Goal: Check status: Check status

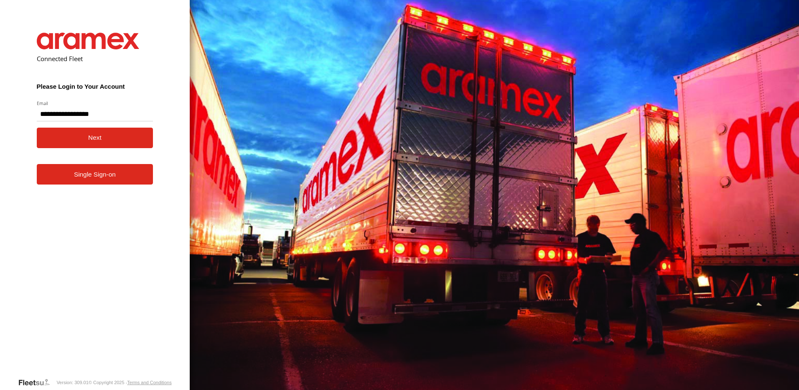
click at [96, 139] on button "Next" at bounding box center [95, 138] width 117 height 20
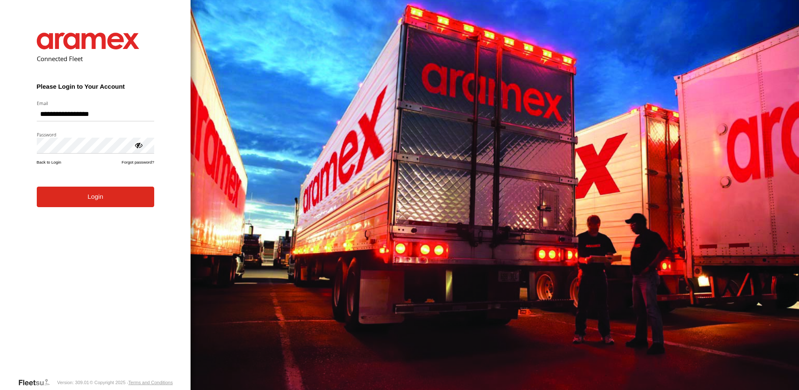
drag, startPoint x: 112, startPoint y: 204, endPoint x: 142, endPoint y: 197, distance: 30.5
click at [112, 204] on button "Login" at bounding box center [95, 196] width 117 height 20
click at [137, 145] on div at bounding box center [138, 144] width 8 height 8
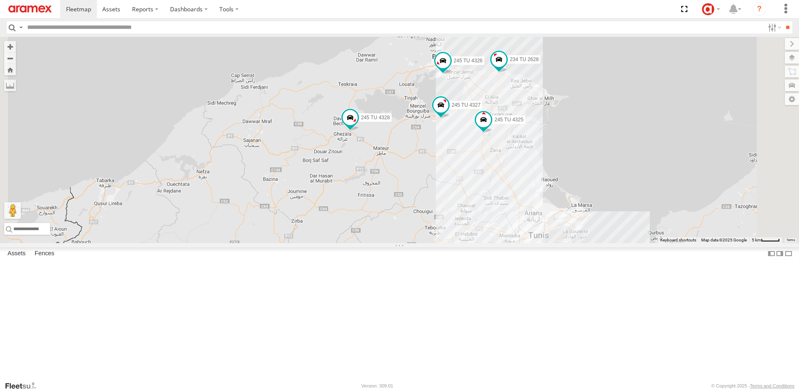
drag, startPoint x: 545, startPoint y: 297, endPoint x: 485, endPoint y: 266, distance: 67.1
click at [485, 243] on div "245 TU 4325 245 TU 4327 245 TU 4326 234 TU 2628 245 TU 4328" at bounding box center [399, 140] width 799 height 206
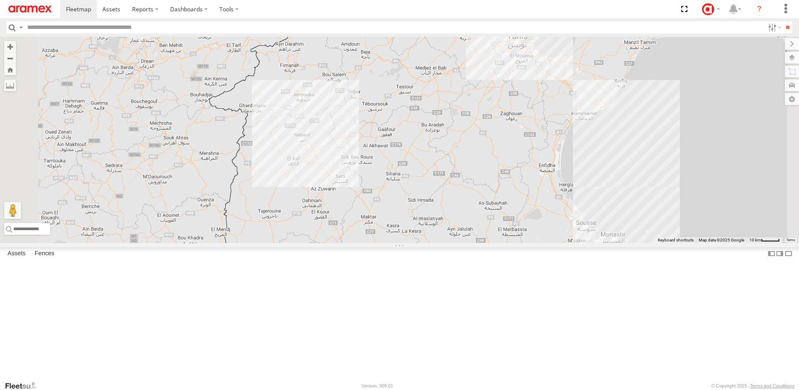
drag, startPoint x: 613, startPoint y: 281, endPoint x: 602, endPoint y: 111, distance: 170.1
click at [602, 111] on div "245 TU 4325 245 TU 4327 245 TU 4326 234 TU 2628 245 TU 4328" at bounding box center [399, 140] width 799 height 206
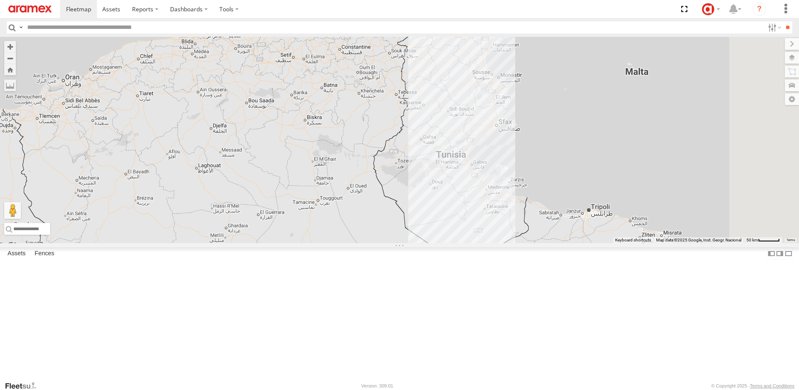
drag, startPoint x: 592, startPoint y: 216, endPoint x: 554, endPoint y: 199, distance: 41.4
click at [556, 196] on div "245 TU 4328 4" at bounding box center [399, 140] width 799 height 206
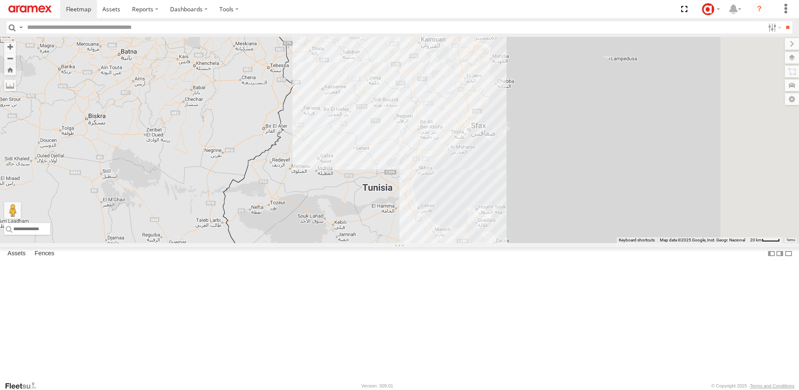
drag, startPoint x: 477, startPoint y: 194, endPoint x: 429, endPoint y: 106, distance: 100.7
click at [439, 114] on div "245 TU 4328 2" at bounding box center [399, 140] width 799 height 206
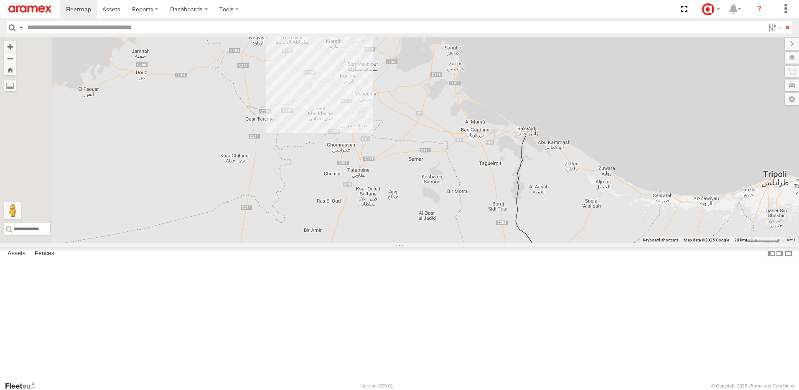
drag, startPoint x: 520, startPoint y: 227, endPoint x: 538, endPoint y: 210, distance: 24.8
click at [538, 210] on div "245 TU 4328" at bounding box center [399, 140] width 799 height 206
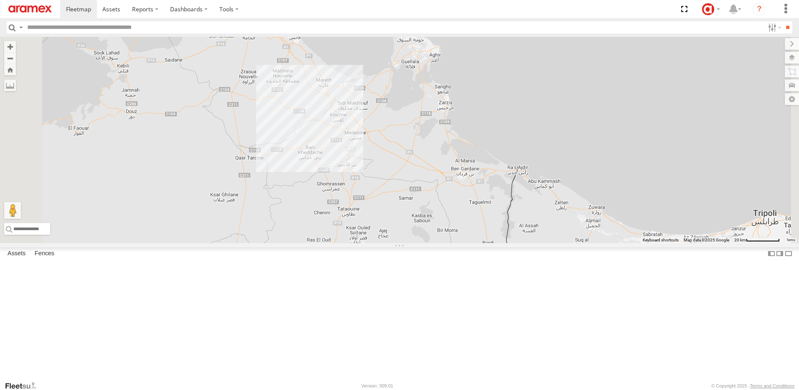
drag, startPoint x: 539, startPoint y: 210, endPoint x: 528, endPoint y: 250, distance: 41.9
click at [528, 243] on div "245 TU 4328" at bounding box center [399, 140] width 799 height 206
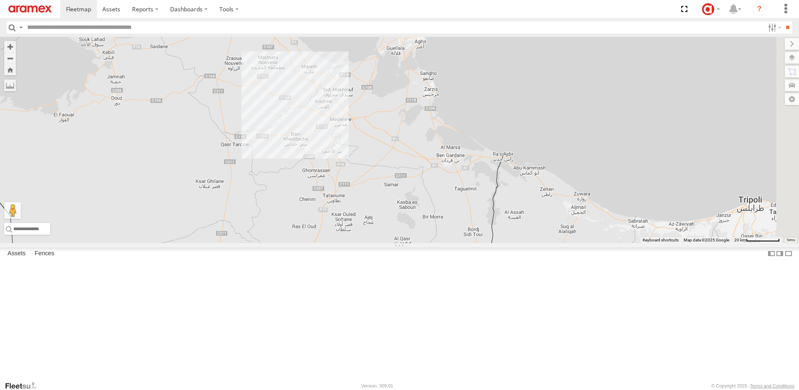
drag, startPoint x: 549, startPoint y: 263, endPoint x: 534, endPoint y: 249, distance: 20.7
click at [534, 243] on div "245 TU 4328" at bounding box center [399, 140] width 799 height 206
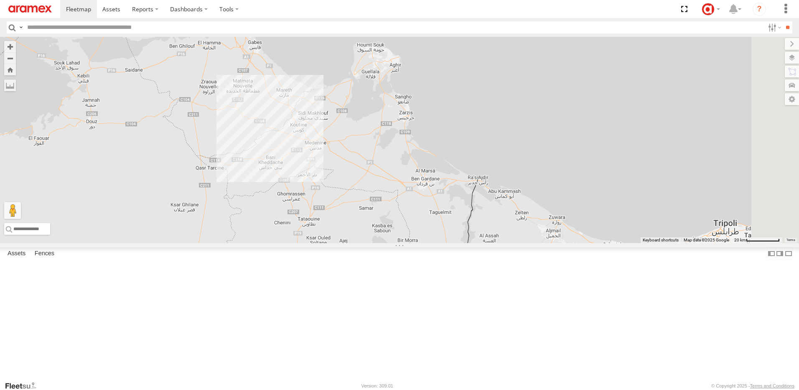
drag, startPoint x: 530, startPoint y: 235, endPoint x: 505, endPoint y: 259, distance: 35.5
click at [505, 243] on div "245 TU 4328" at bounding box center [399, 140] width 799 height 206
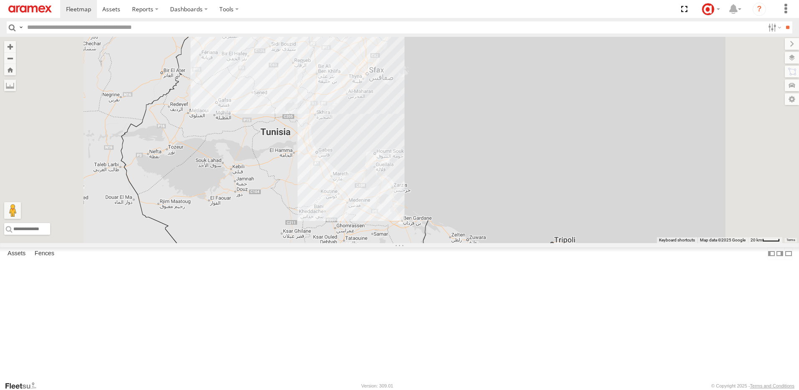
drag, startPoint x: 508, startPoint y: 271, endPoint x: 497, endPoint y: 304, distance: 35.0
click at [497, 243] on div "245 TU 4328" at bounding box center [399, 140] width 799 height 206
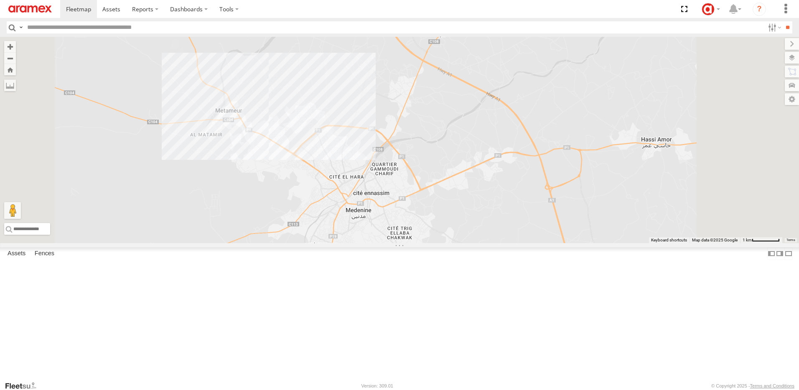
drag, startPoint x: 480, startPoint y: 156, endPoint x: 458, endPoint y: 316, distance: 161.7
click at [458, 243] on div "245 TU 4328" at bounding box center [399, 140] width 799 height 206
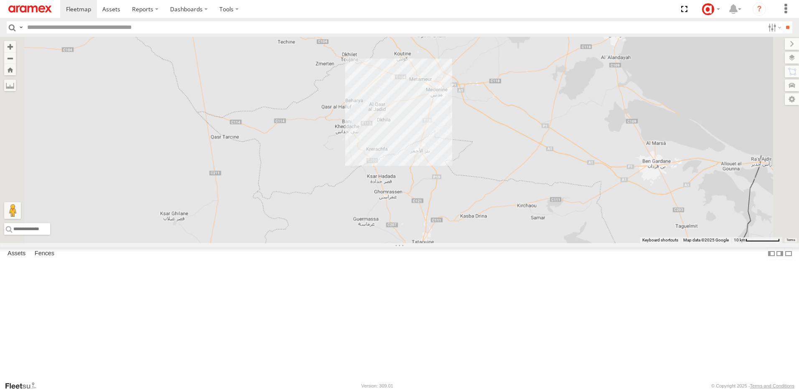
drag, startPoint x: 496, startPoint y: 105, endPoint x: 727, endPoint y: 339, distance: 328.2
click at [727, 243] on div at bounding box center [399, 140] width 799 height 206
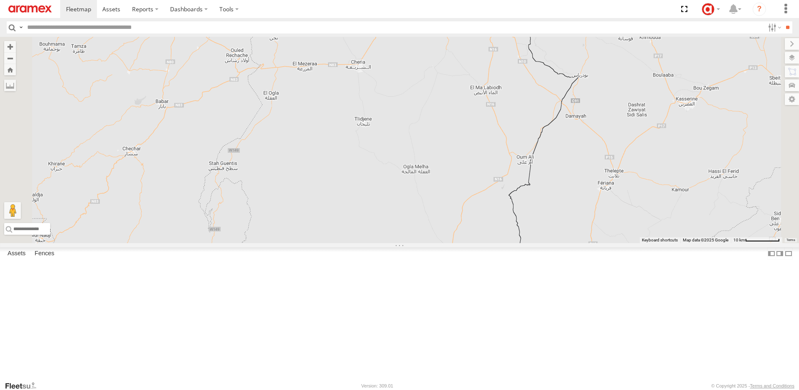
drag, startPoint x: 437, startPoint y: 147, endPoint x: 512, endPoint y: 359, distance: 224.8
click at [512, 243] on div at bounding box center [399, 140] width 799 height 206
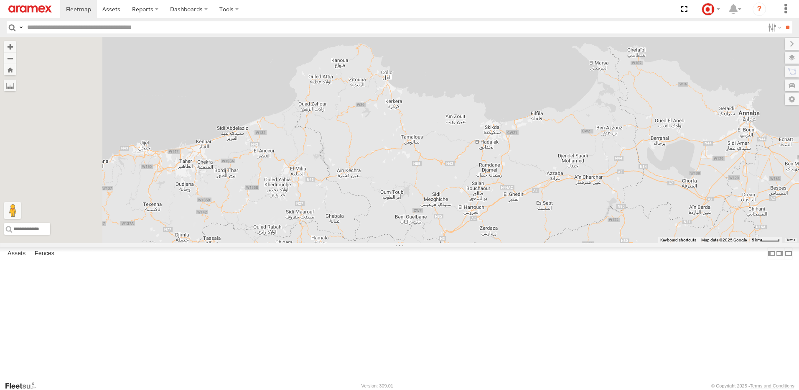
drag, startPoint x: 441, startPoint y: 220, endPoint x: 605, endPoint y: 235, distance: 165.4
click at [605, 235] on div at bounding box center [399, 140] width 799 height 206
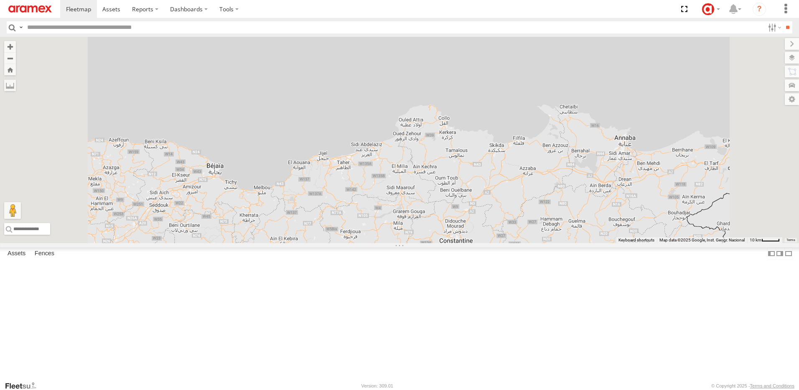
drag, startPoint x: 628, startPoint y: 267, endPoint x: 371, endPoint y: 250, distance: 258.1
click at [375, 243] on div at bounding box center [399, 140] width 799 height 206
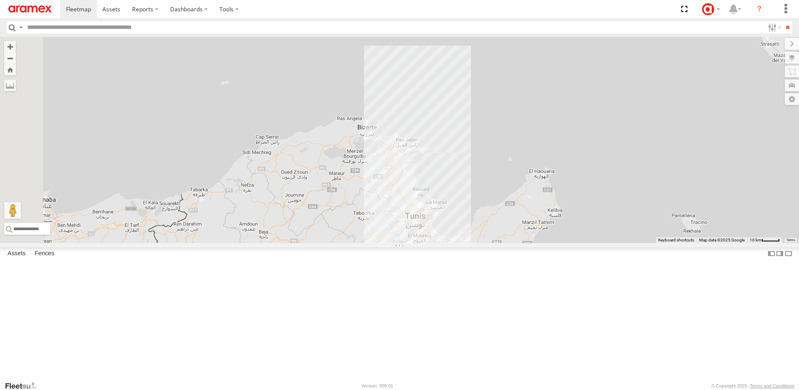
drag, startPoint x: 318, startPoint y: 238, endPoint x: 722, endPoint y: 367, distance: 423.5
click at [722, 243] on div at bounding box center [399, 140] width 799 height 206
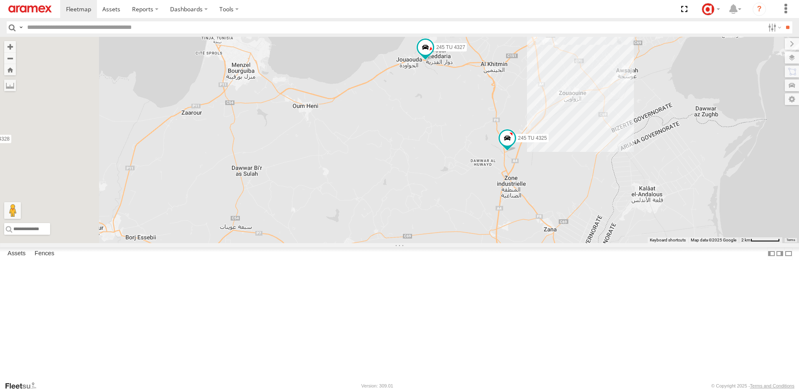
drag, startPoint x: 433, startPoint y: 249, endPoint x: 555, endPoint y: 125, distance: 174.1
click at [555, 125] on div "245 TU 4326 234 TU 2628 245 TU 4328 245 TU 4325 245 TU 4327" at bounding box center [399, 140] width 799 height 206
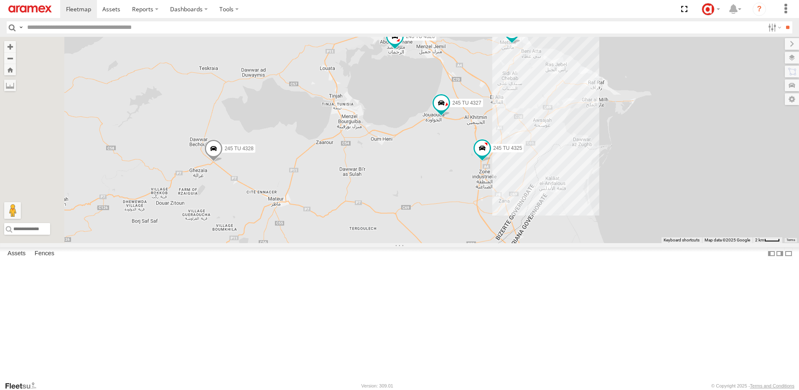
drag, startPoint x: 538, startPoint y: 202, endPoint x: 554, endPoint y: 242, distance: 43.9
click at [554, 242] on div "245 TU 4326 234 TU 2628 245 TU 4328 245 TU 4325 245 TU 4327" at bounding box center [399, 140] width 799 height 206
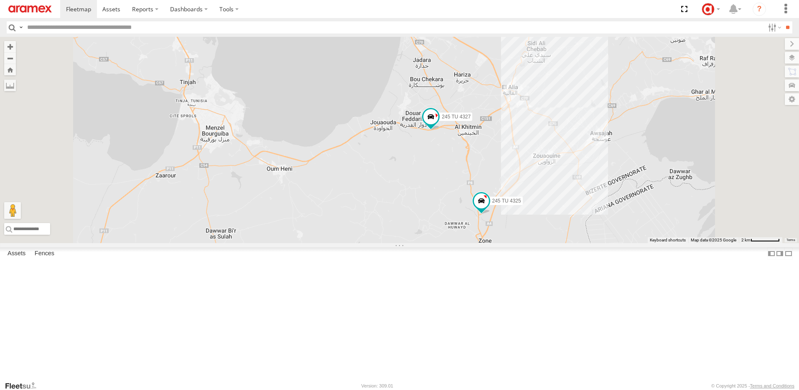
drag, startPoint x: 555, startPoint y: 179, endPoint x: 544, endPoint y: 218, distance: 40.4
click at [544, 218] on div "245 TU 4326 234 TU 2628 245 TU 4328 245 TU 4325 245 TU 4327" at bounding box center [399, 140] width 799 height 206
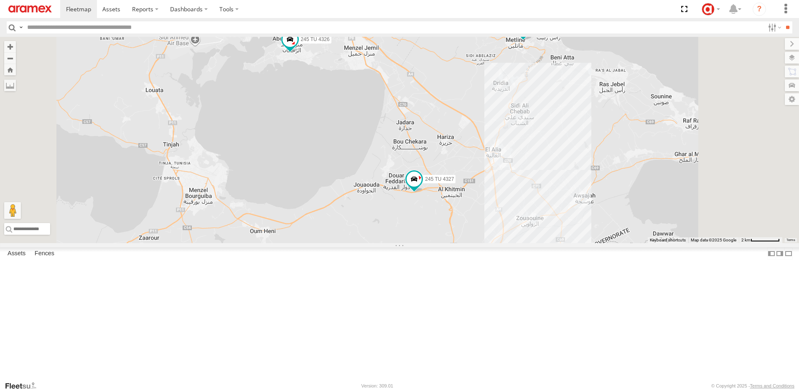
drag, startPoint x: 532, startPoint y: 114, endPoint x: 515, endPoint y: 178, distance: 66.1
click at [515, 178] on div "245 TU 4326 234 TU 2628 245 TU 4328 245 TU 4325 245 TU 4327" at bounding box center [399, 140] width 799 height 206
